Goal: Task Accomplishment & Management: Use online tool/utility

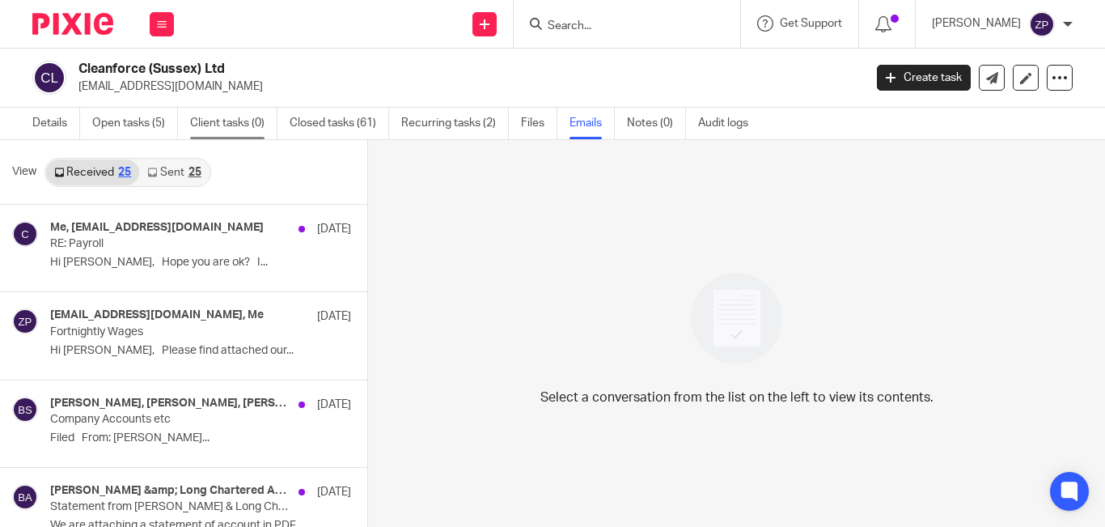
scroll to position [2, 0]
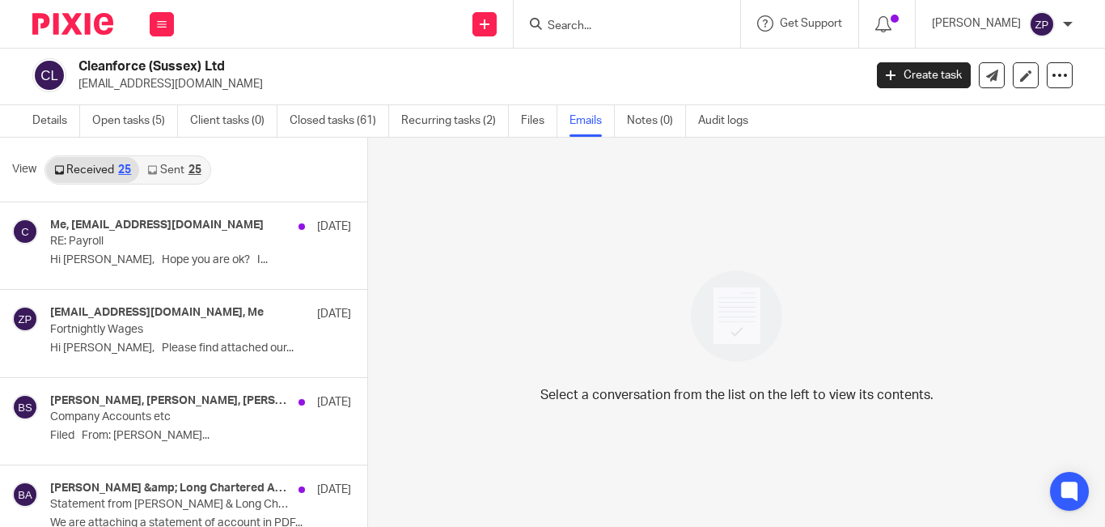
click at [197, 162] on link "Sent 25" at bounding box center [174, 170] width 70 height 26
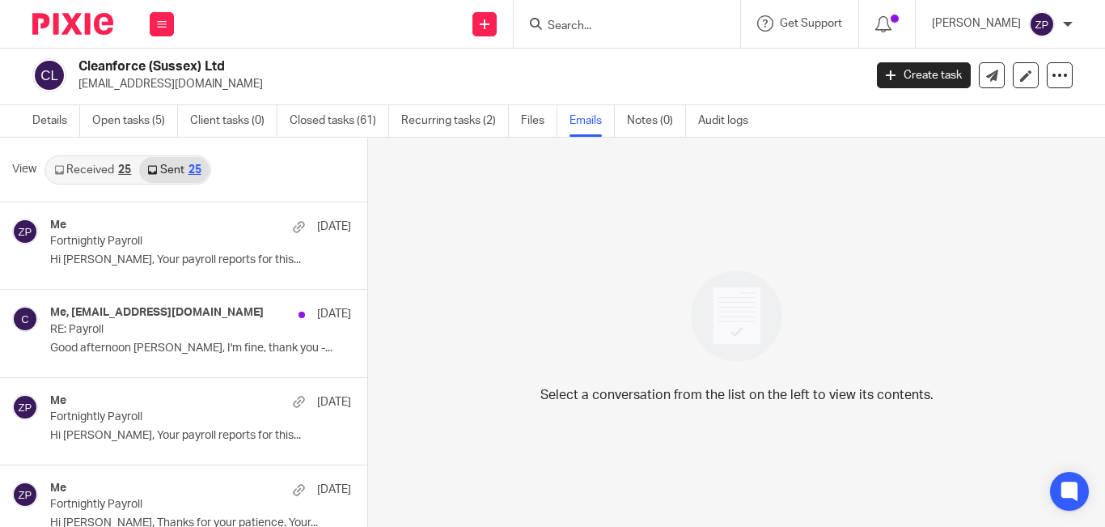
click at [99, 181] on link "Received 25" at bounding box center [92, 170] width 93 height 26
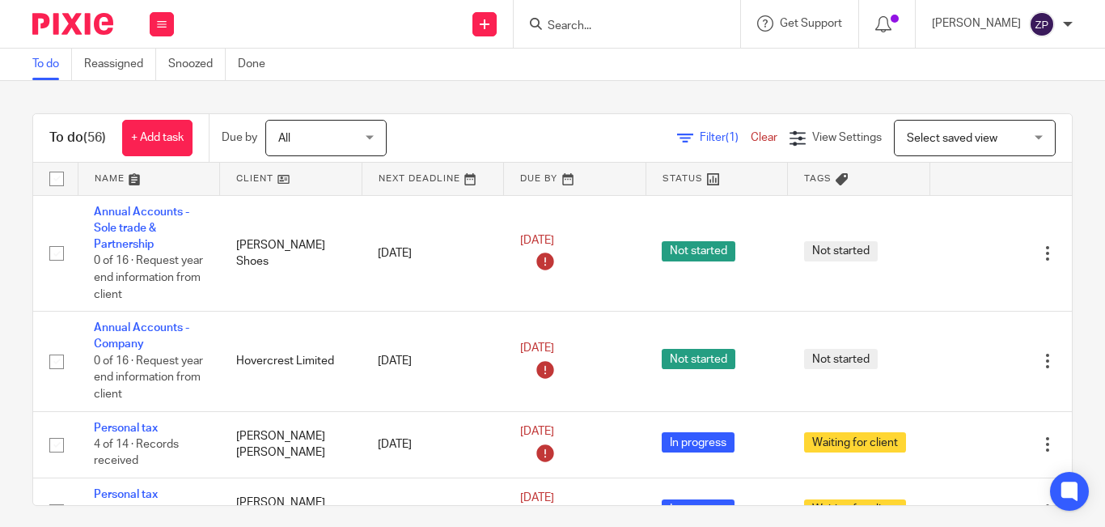
click at [623, 32] on input "Search" at bounding box center [619, 26] width 146 height 15
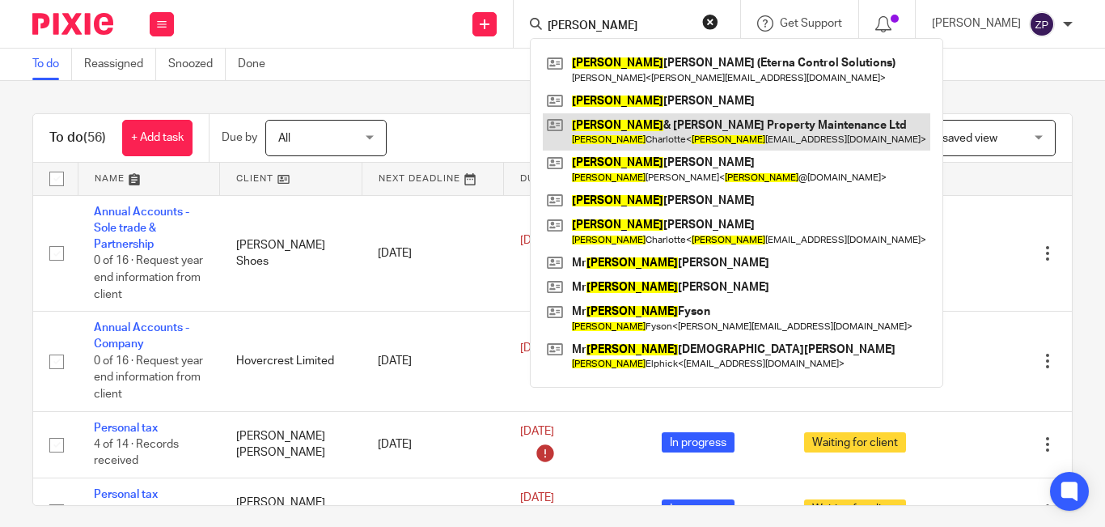
type input "david"
click at [669, 135] on link at bounding box center [736, 131] width 387 height 37
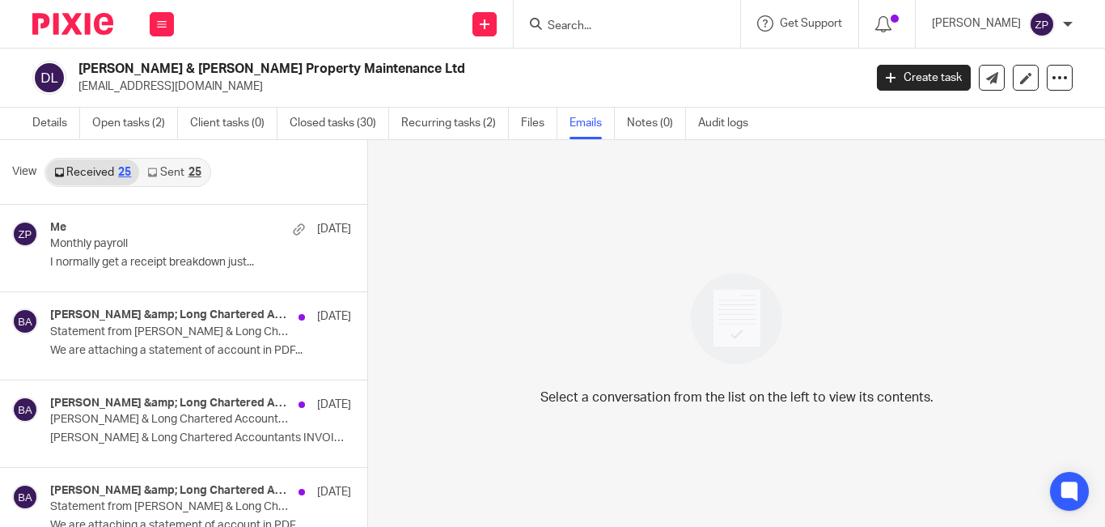
click at [188, 171] on div "25" at bounding box center [194, 172] width 13 height 11
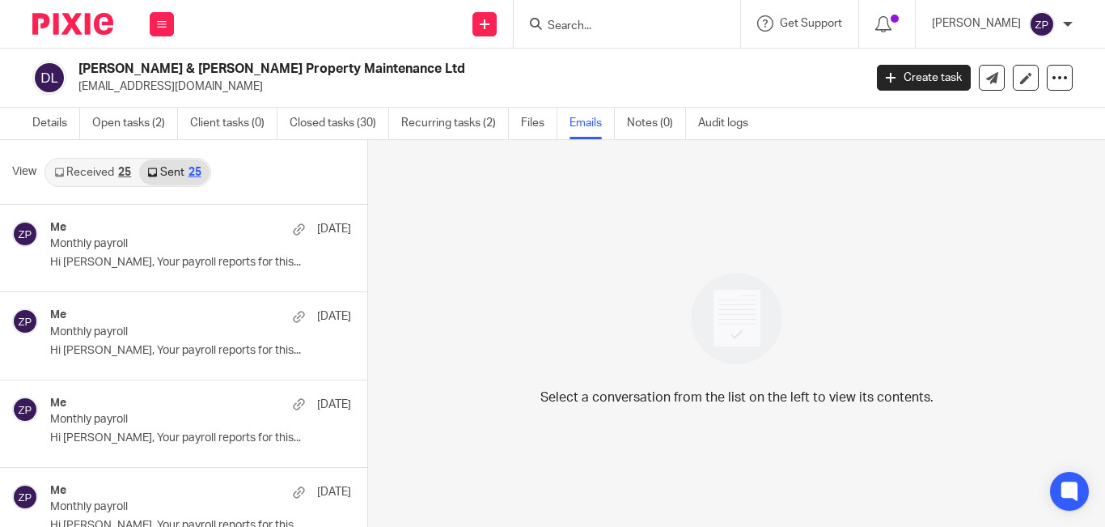
scroll to position [2, 0]
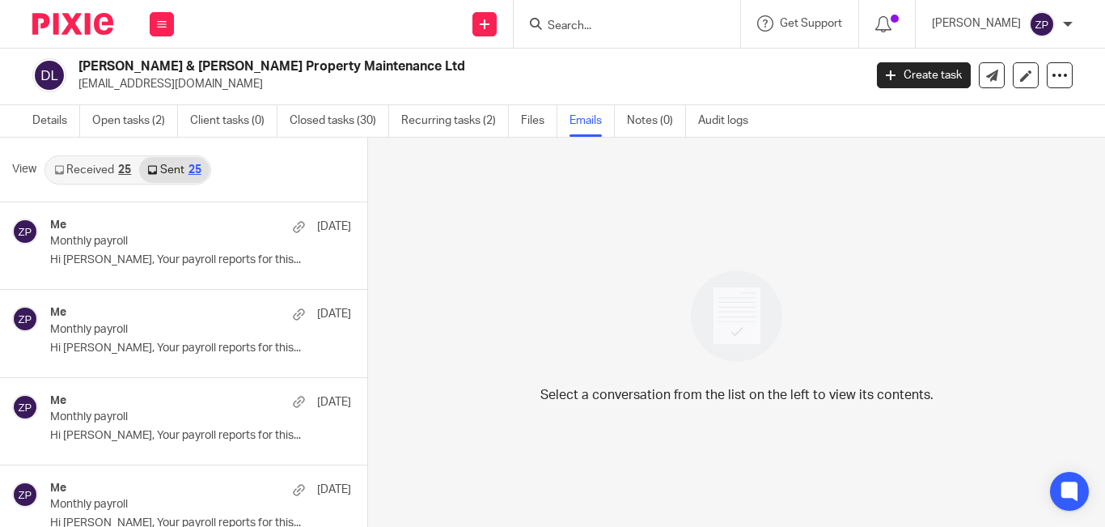
click at [69, 10] on div at bounding box center [66, 24] width 133 height 48
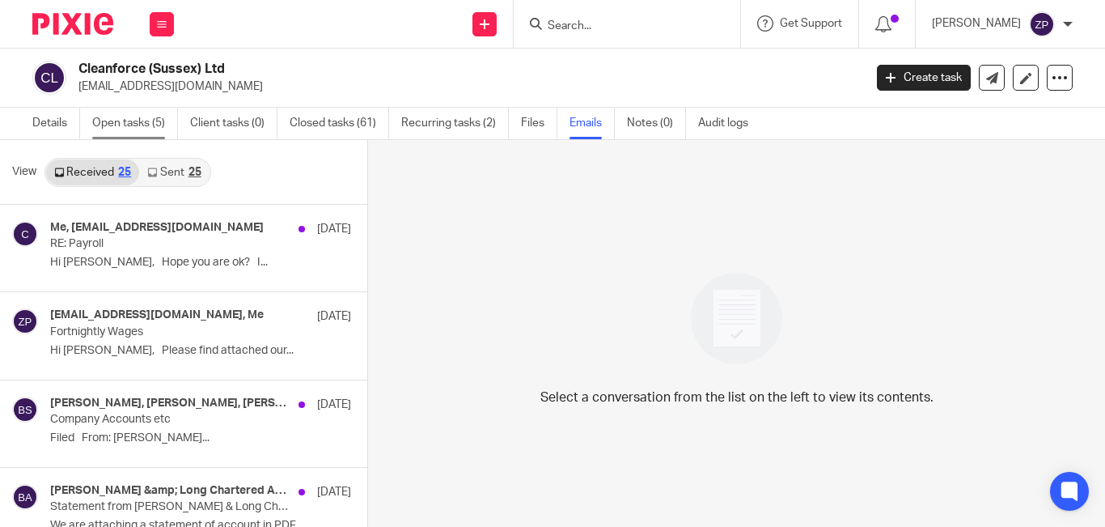
click at [116, 118] on link "Open tasks (5)" at bounding box center [135, 124] width 86 height 32
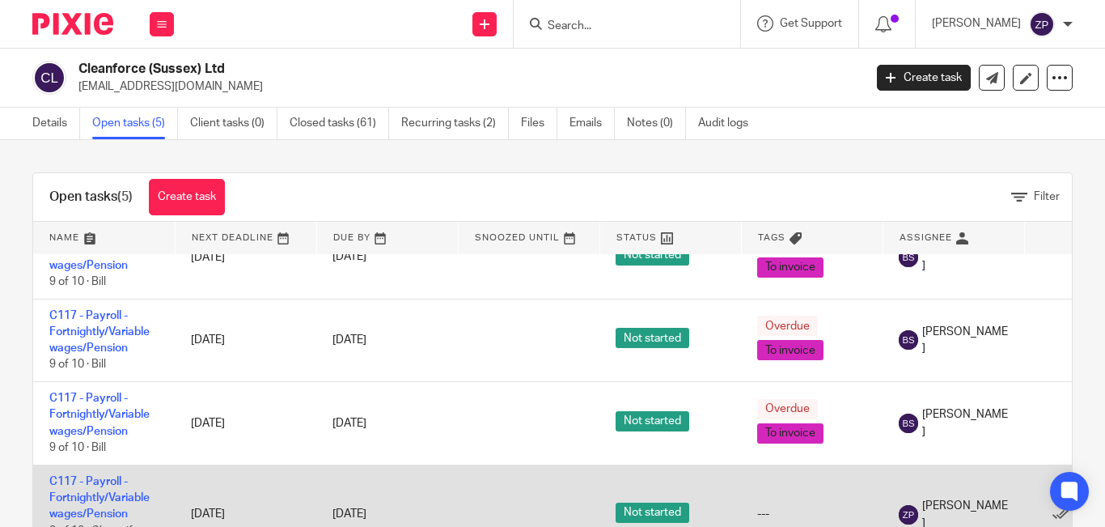
scroll to position [70, 0]
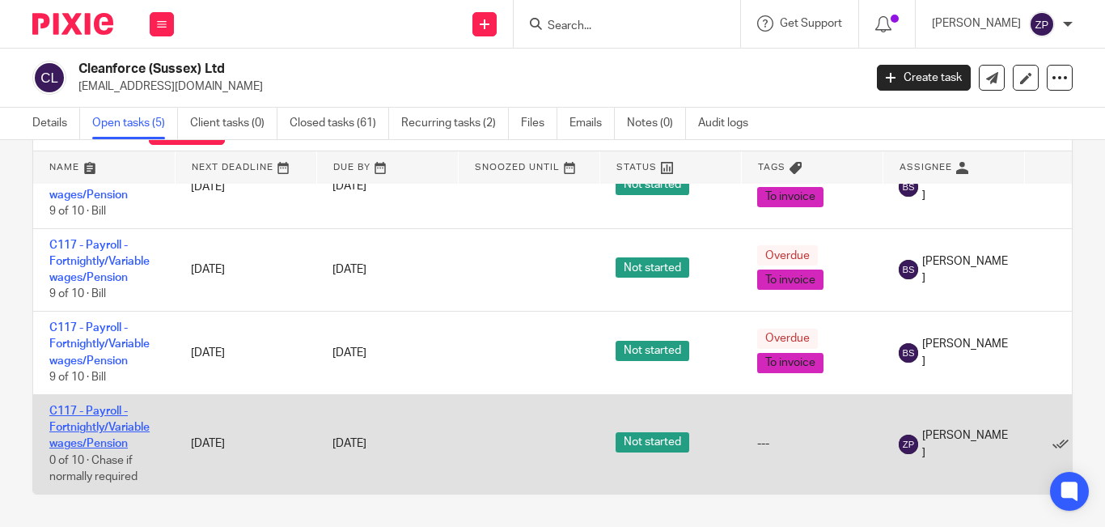
click at [107, 414] on link "C117 - Payroll - Fortnightly/Variable wages/Pension" at bounding box center [99, 427] width 100 height 44
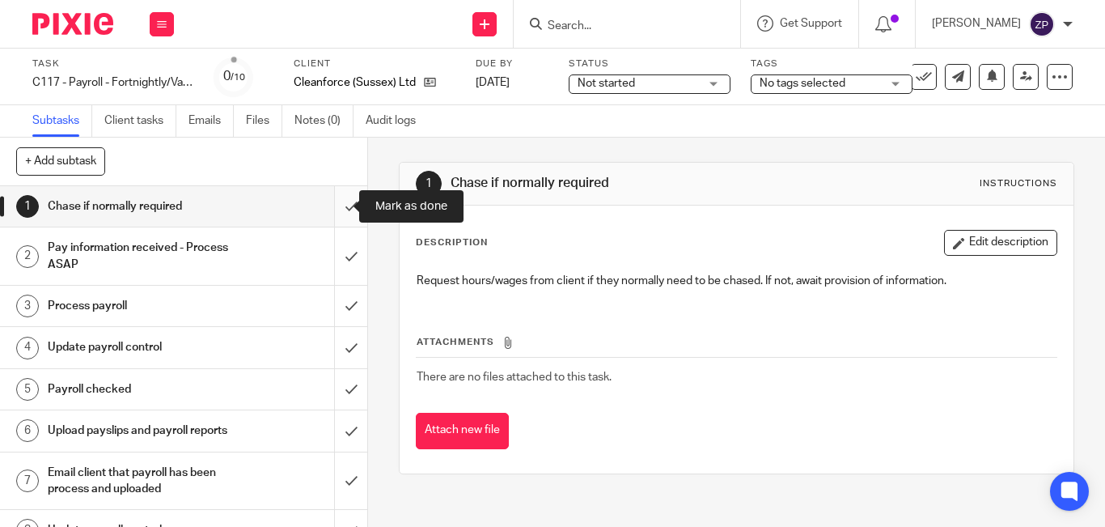
click at [334, 208] on input "submit" at bounding box center [183, 206] width 367 height 40
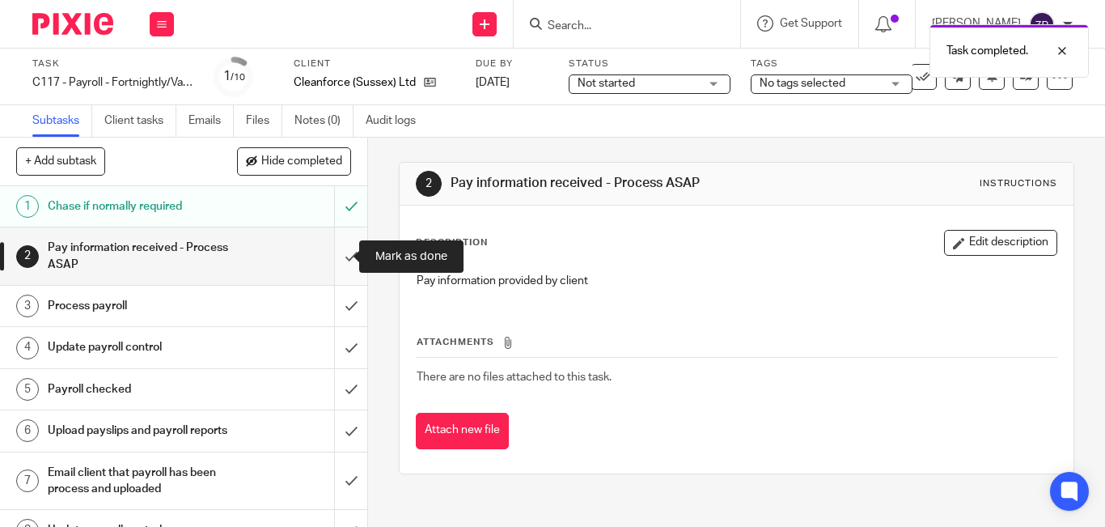
click at [332, 260] on input "submit" at bounding box center [183, 255] width 367 height 57
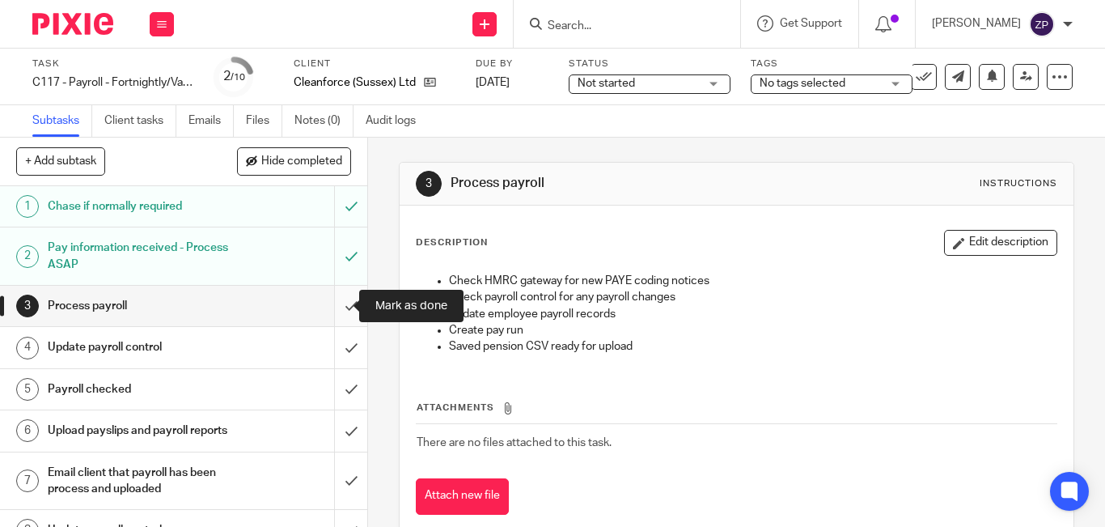
click at [329, 308] on input "submit" at bounding box center [183, 305] width 367 height 40
